Goal: Navigation & Orientation: Find specific page/section

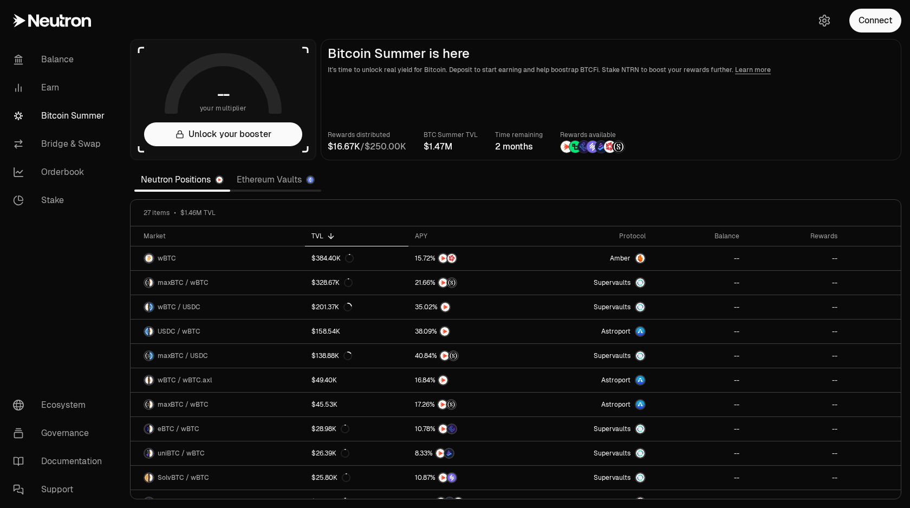
click at [541, 88] on main "Bitcoin Summer is here It's time to unlock real yield for Bitcoin. Deposit to s…" at bounding box center [611, 99] width 581 height 121
click at [60, 144] on link "Bridge & Swap" at bounding box center [60, 144] width 113 height 28
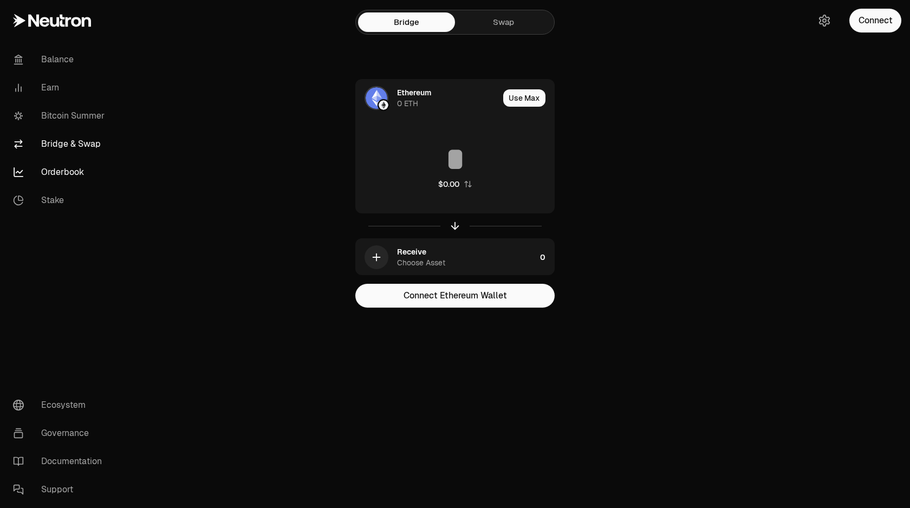
click at [63, 171] on link "Orderbook" at bounding box center [60, 172] width 113 height 28
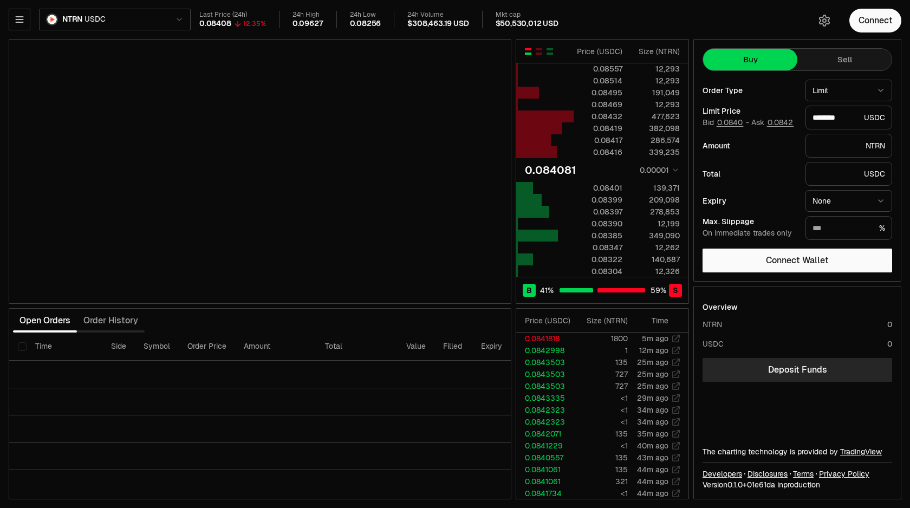
type input "********"
